Goal: Task Accomplishment & Management: Complete application form

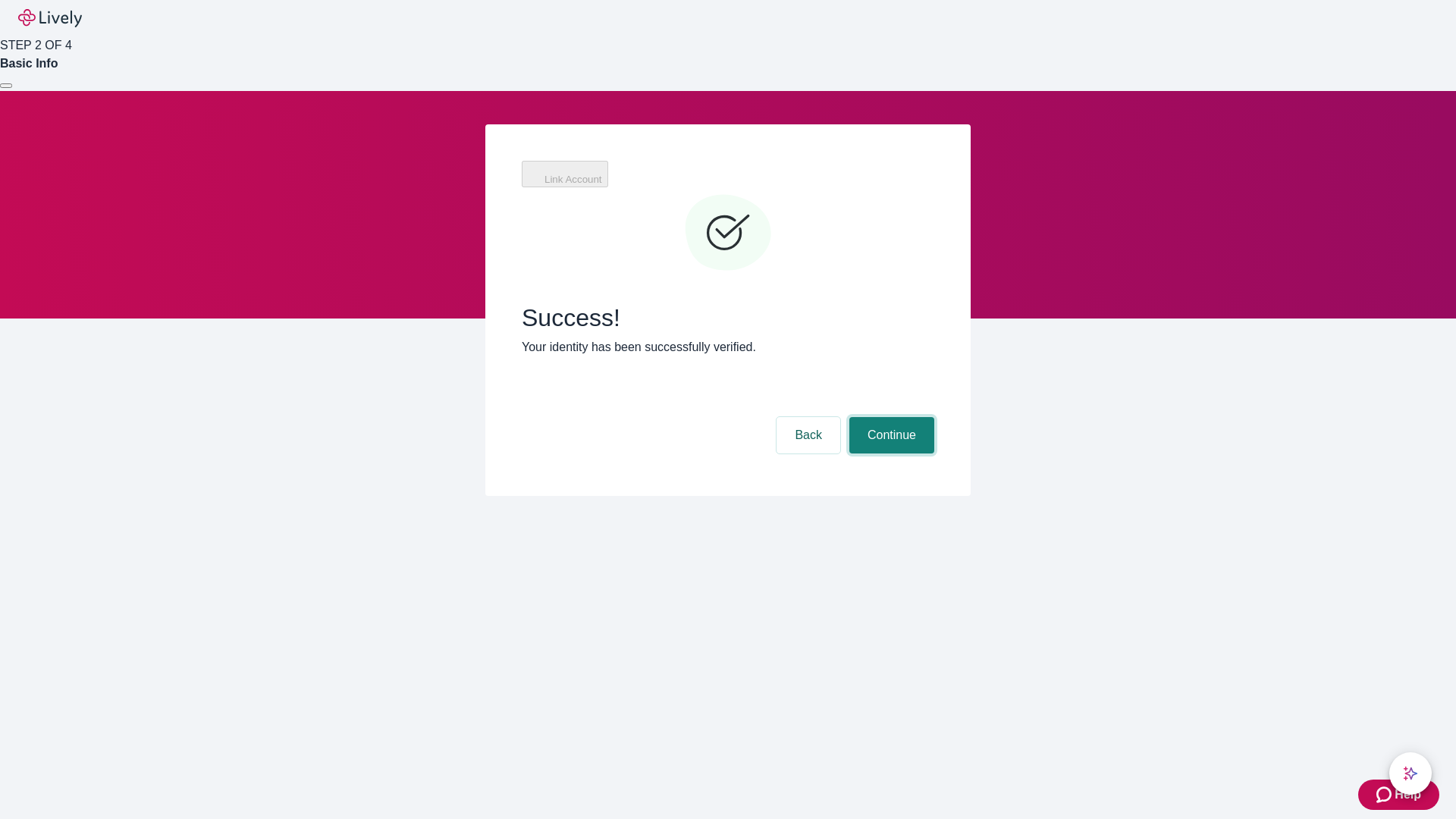
click at [890, 418] on button "Continue" at bounding box center [892, 435] width 85 height 36
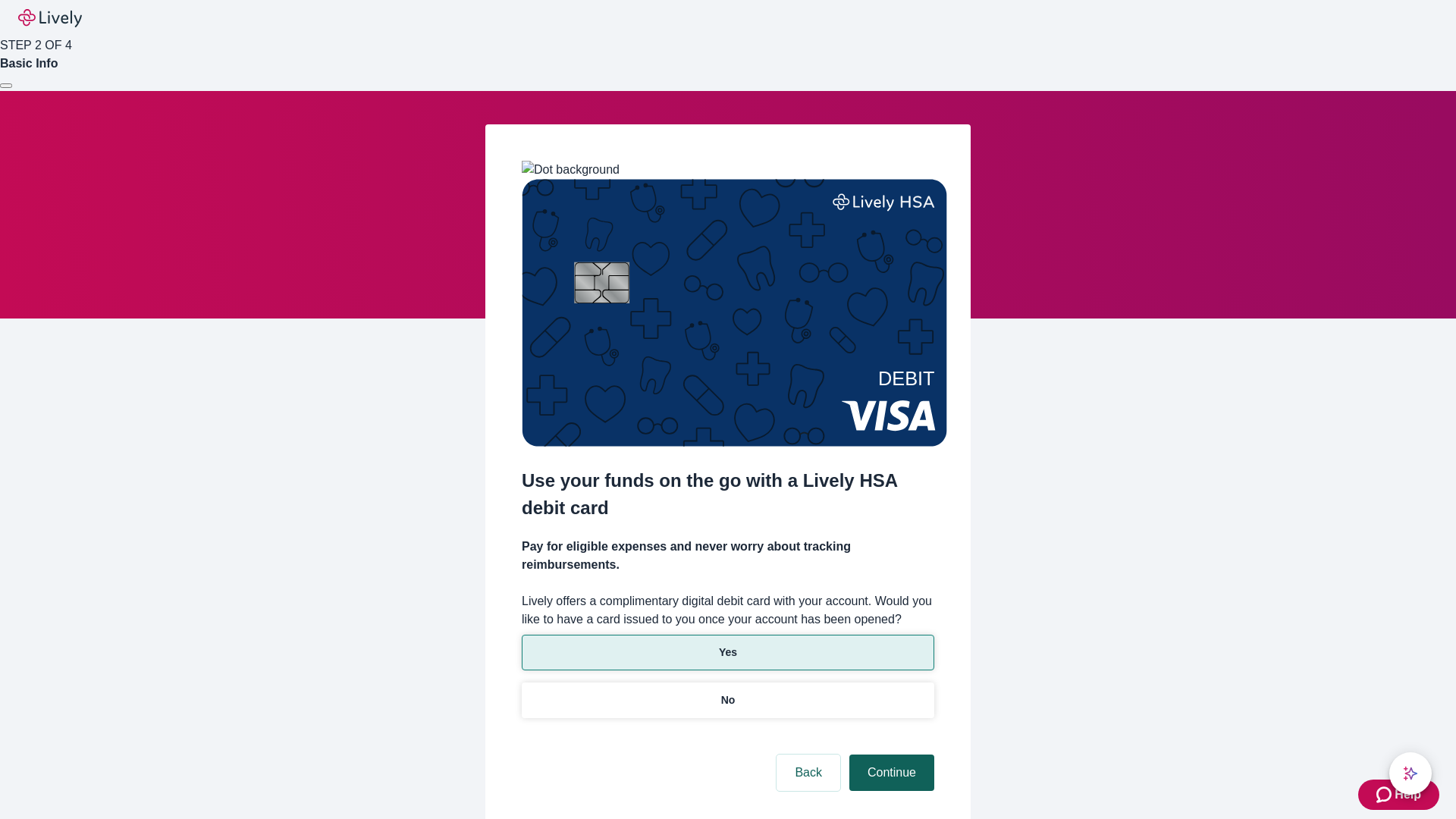
click at [727, 645] on p "Yes" at bounding box center [728, 652] width 18 height 16
click at [890, 755] on button "Continue" at bounding box center [892, 772] width 85 height 36
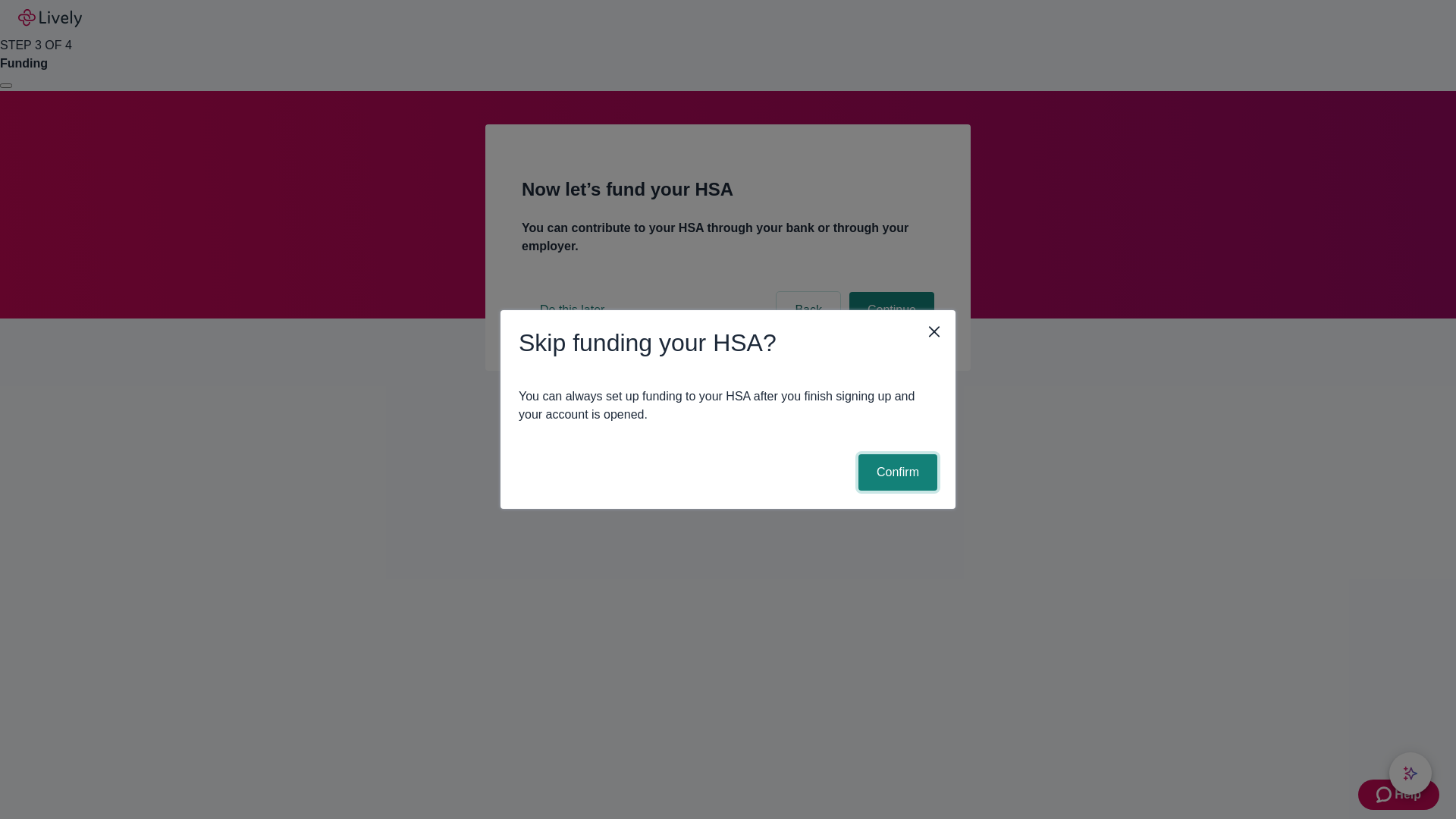
click at [895, 472] on button "Confirm" at bounding box center [897, 472] width 79 height 36
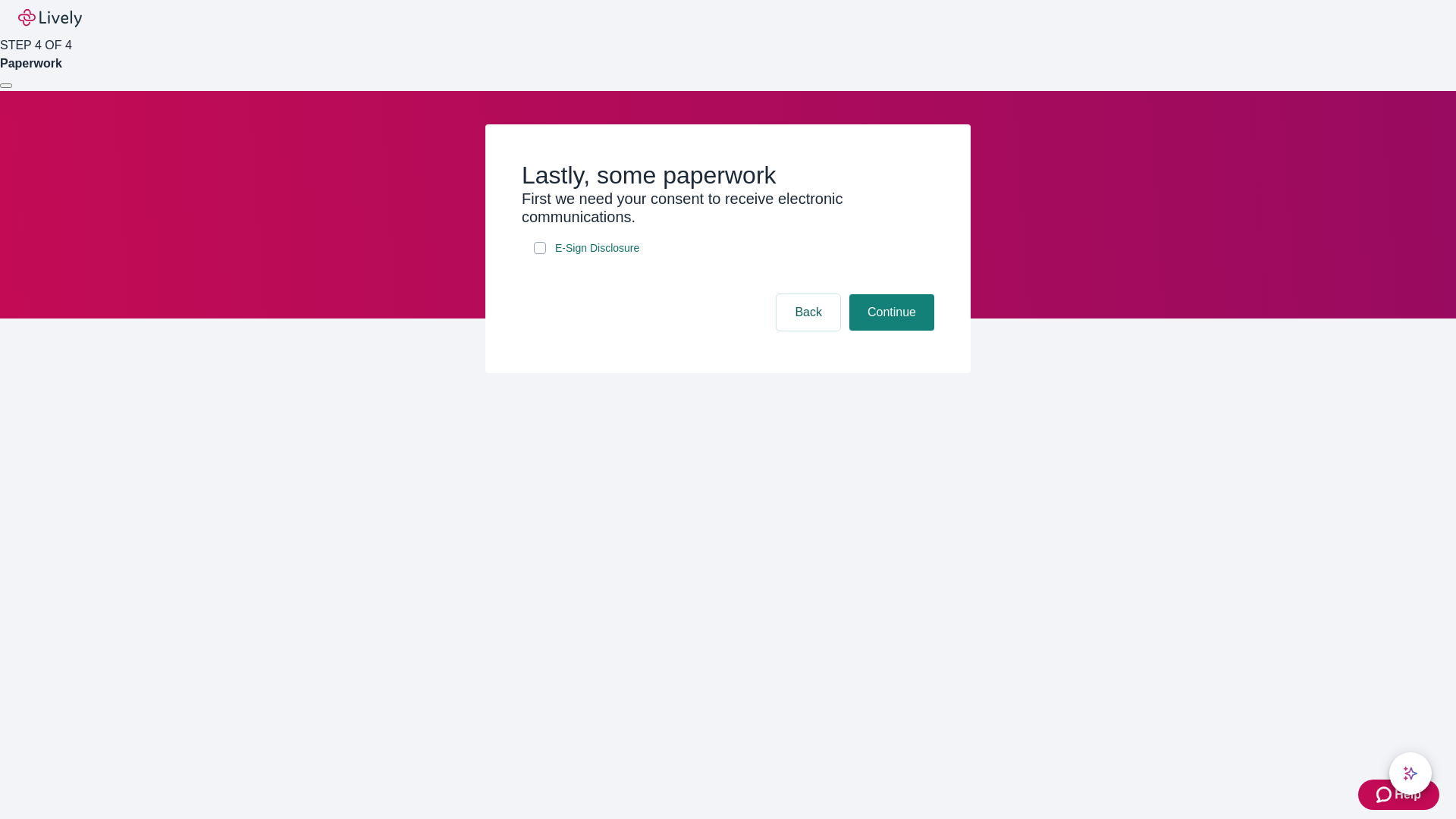
click at [540, 254] on input "E-Sign Disclosure" at bounding box center [540, 248] width 12 height 12
checkbox input "true"
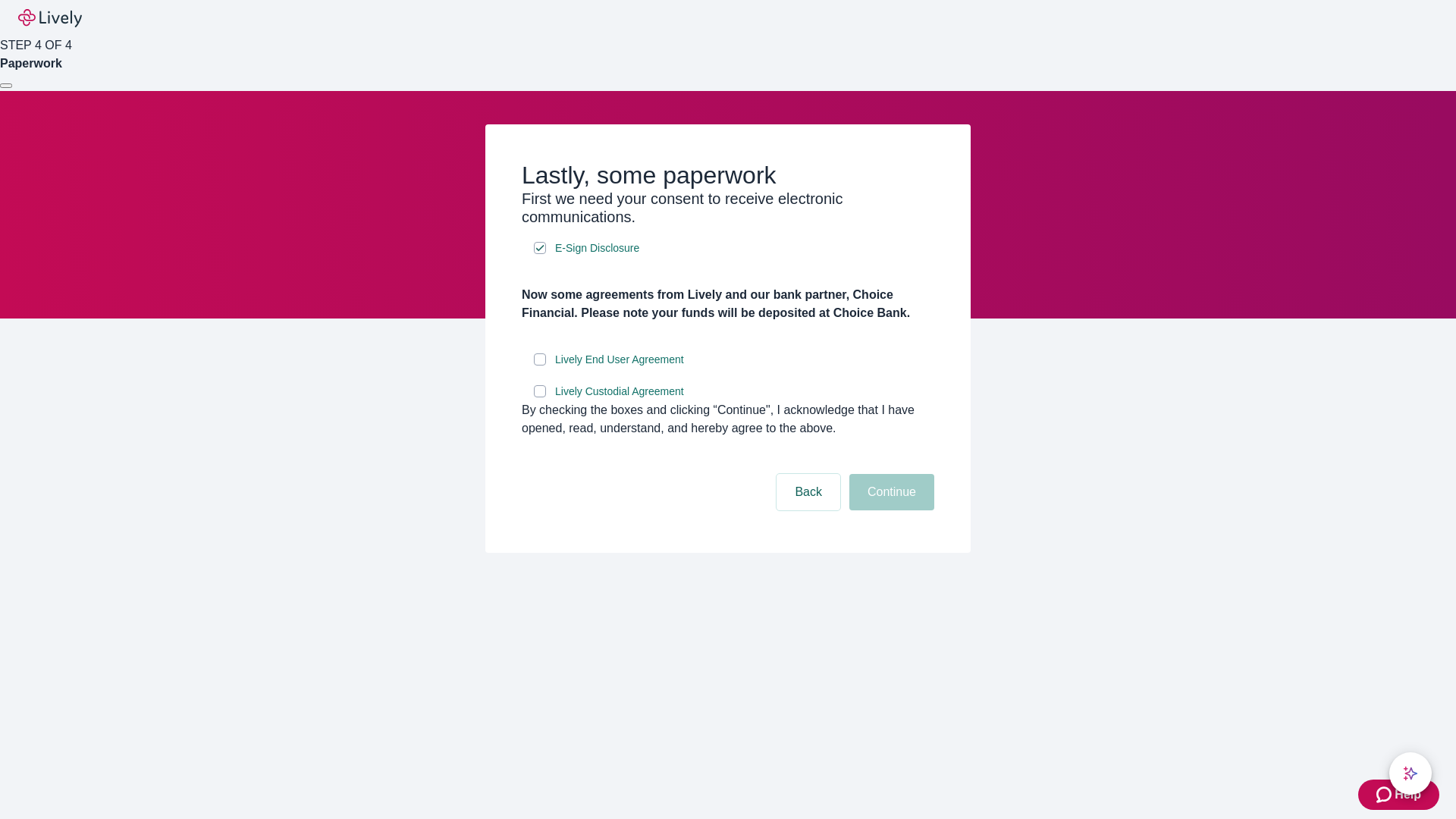
click at [540, 366] on input "Lively End User Agreement" at bounding box center [540, 359] width 12 height 12
checkbox input "true"
click at [540, 397] on input "Lively Custodial Agreement" at bounding box center [540, 391] width 12 height 12
checkbox input "true"
click at [890, 510] on button "Continue" at bounding box center [892, 492] width 85 height 36
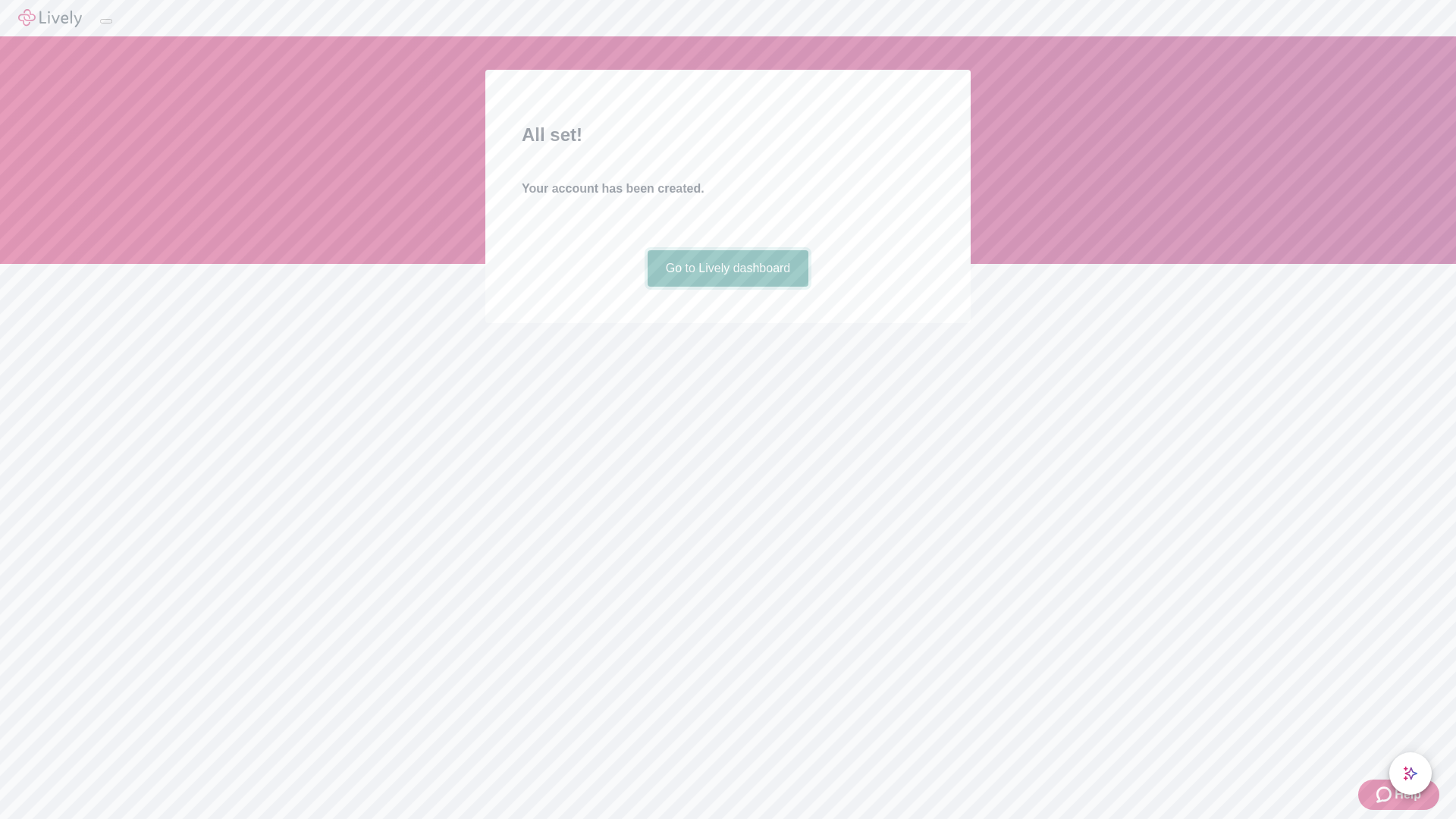
click at [727, 287] on link "Go to Lively dashboard" at bounding box center [728, 268] width 162 height 36
